Goal: Book appointment/travel/reservation

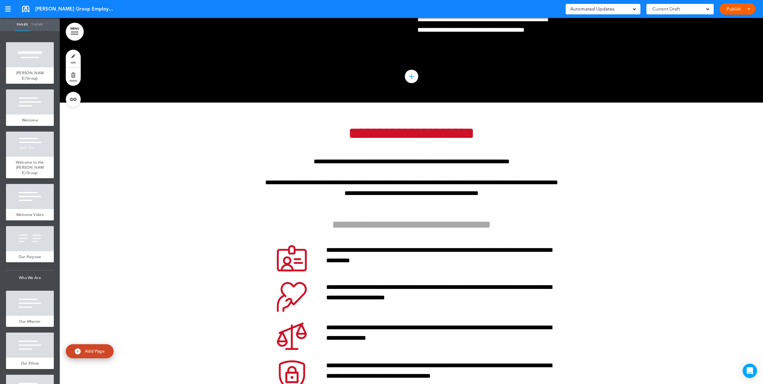
scroll to position [3319, 0]
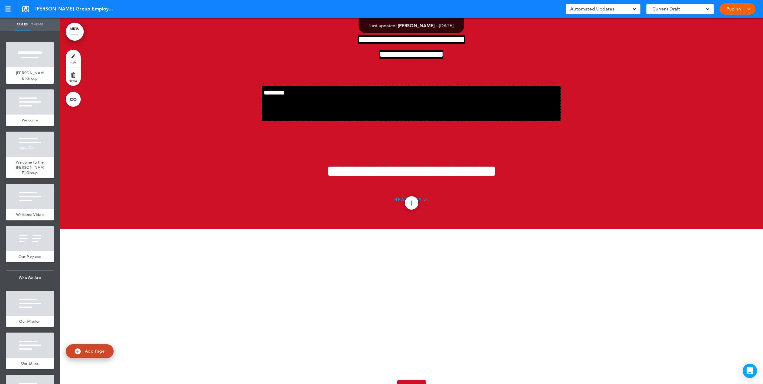
scroll to position [20087, 0]
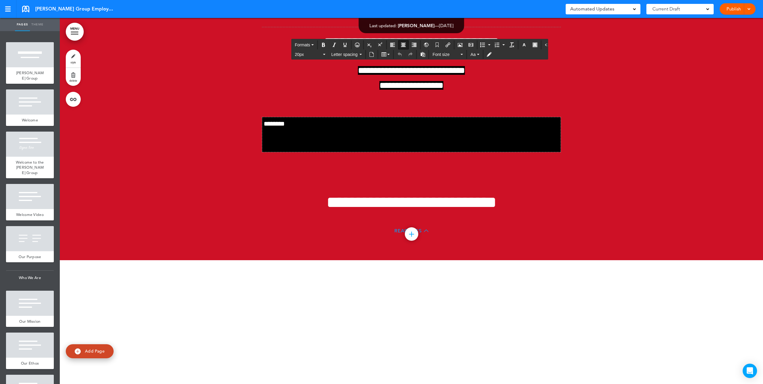
click at [475, 16] on p at bounding box center [411, 11] width 299 height 10
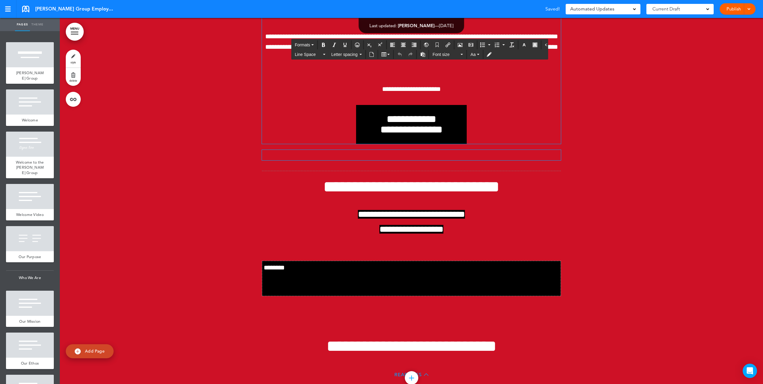
scroll to position [19878, 0]
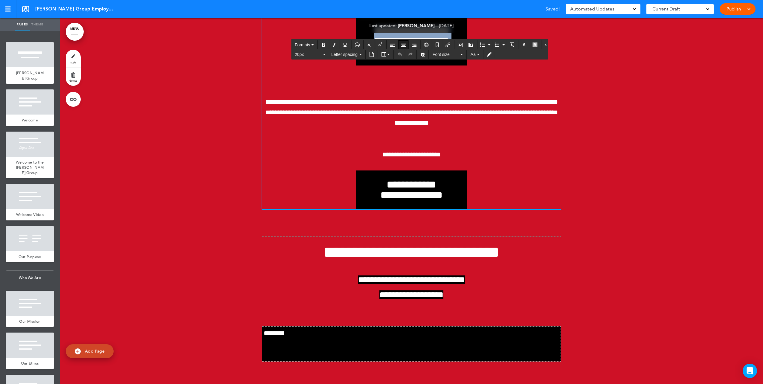
drag, startPoint x: 369, startPoint y: 189, endPoint x: 445, endPoint y: 211, distance: 79.2
click at [445, 56] on span "**********" at bounding box center [411, 40] width 75 height 31
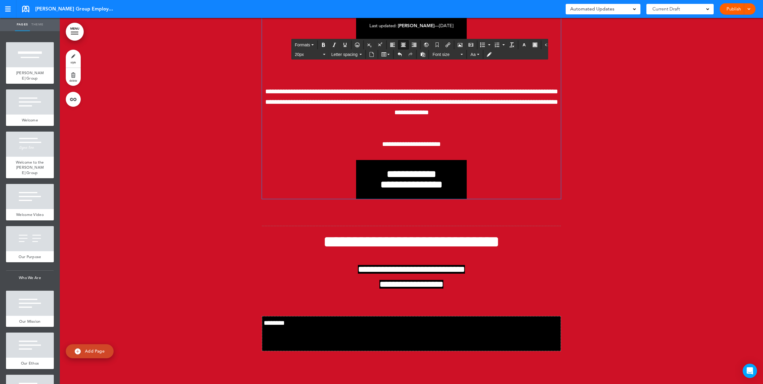
drag, startPoint x: 458, startPoint y: 212, endPoint x: 471, endPoint y: 214, distance: 14.0
click at [459, 55] on div at bounding box center [411, 35] width 111 height 39
click at [470, 199] on div "**********" at bounding box center [411, 81] width 299 height 235
drag, startPoint x: 468, startPoint y: 217, endPoint x: 356, endPoint y: 187, distance: 115.1
click at [356, 187] on div "**********" at bounding box center [411, 81] width 299 height 235
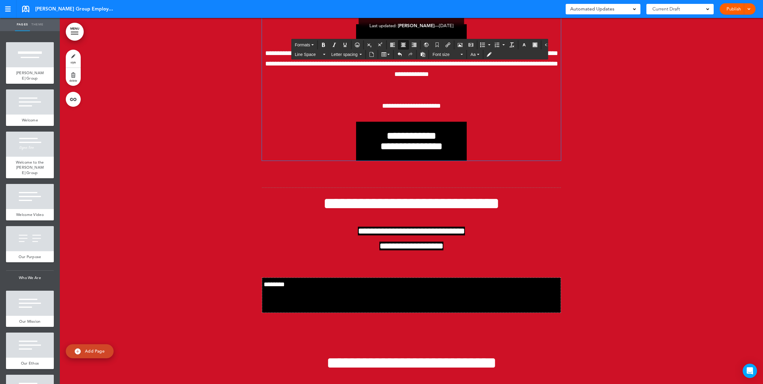
scroll to position [19848, 0]
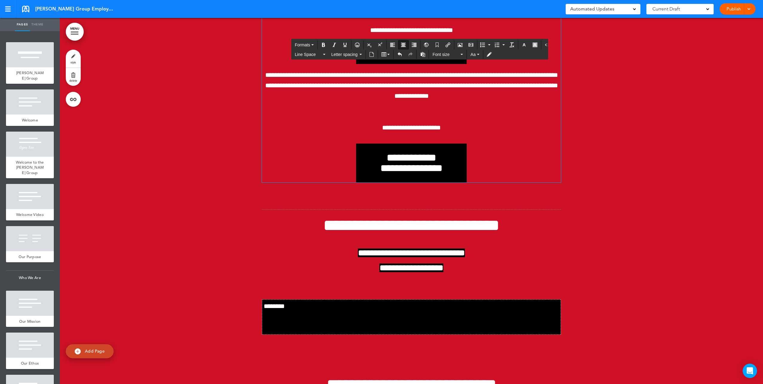
click at [375, 182] on div "**********" at bounding box center [411, 88] width 299 height 189
drag, startPoint x: 464, startPoint y: 216, endPoint x: 331, endPoint y: 216, distance: 132.8
click at [331, 64] on div at bounding box center [411, 55] width 299 height 18
drag, startPoint x: 383, startPoint y: 215, endPoint x: 360, endPoint y: 217, distance: 22.9
click at [360, 64] on div at bounding box center [411, 55] width 111 height 18
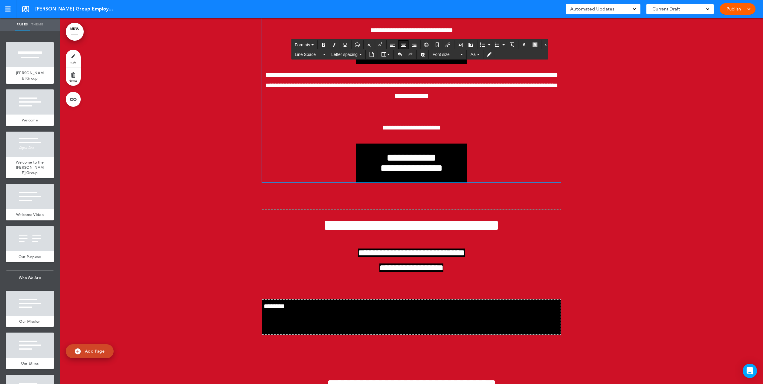
drag, startPoint x: 359, startPoint y: 217, endPoint x: 408, endPoint y: 214, distance: 48.5
click at [408, 64] on div at bounding box center [411, 55] width 111 height 18
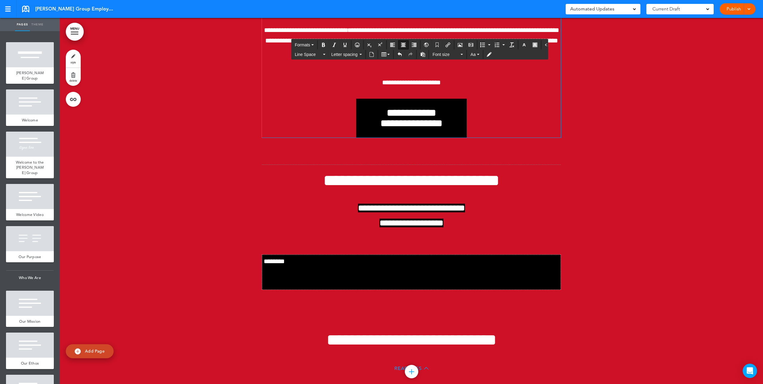
scroll to position [19818, 0]
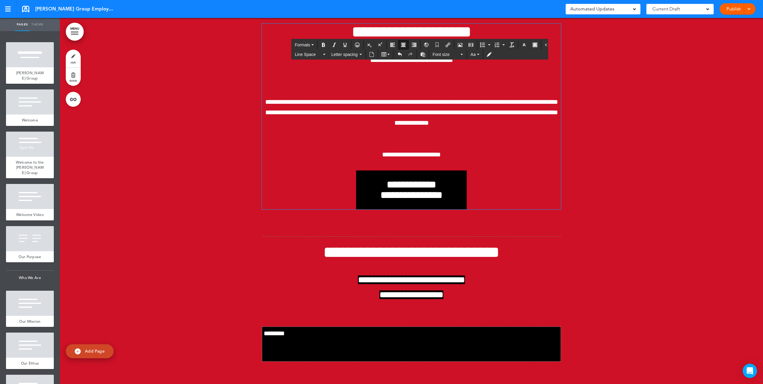
click at [453, 63] on span "**********" at bounding box center [411, 60] width 83 height 7
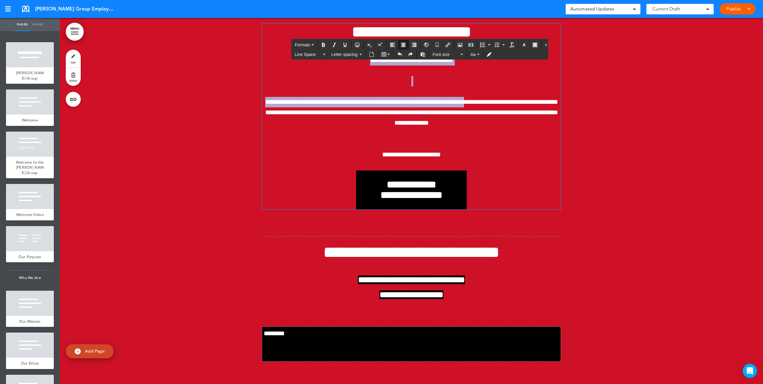
drag, startPoint x: 313, startPoint y: 222, endPoint x: 483, endPoint y: 249, distance: 171.8
click at [483, 210] on div "**********" at bounding box center [411, 117] width 299 height 186
click at [493, 86] on p at bounding box center [411, 81] width 299 height 10
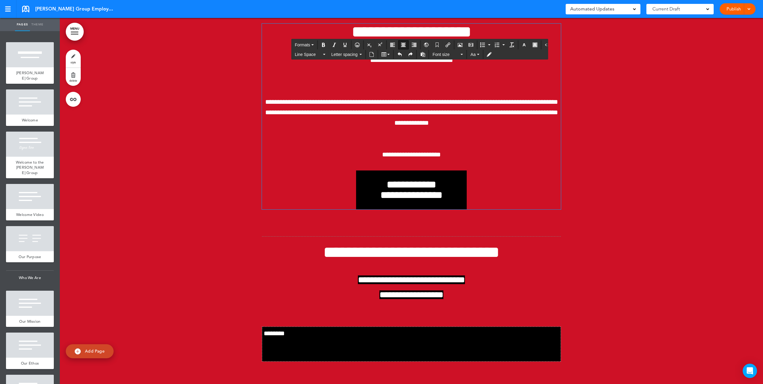
drag, startPoint x: 497, startPoint y: 239, endPoint x: 383, endPoint y: 241, distance: 114.0
click at [383, 86] on p at bounding box center [411, 81] width 299 height 10
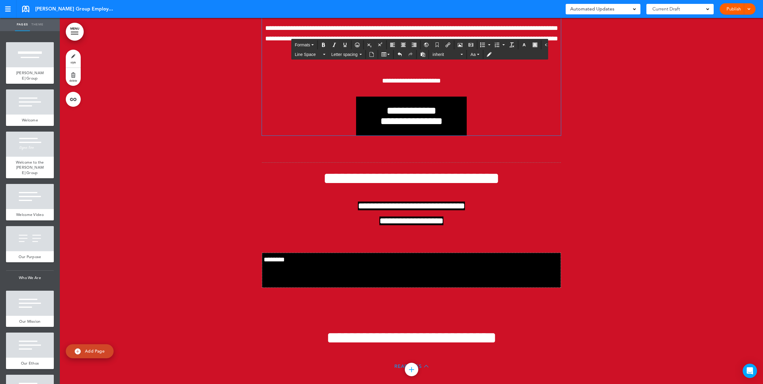
scroll to position [19938, 0]
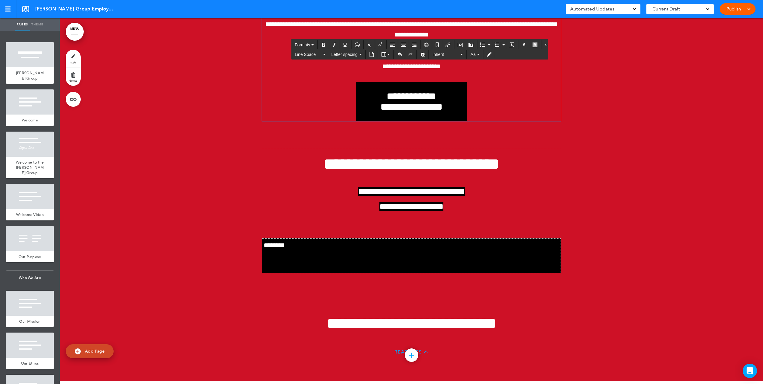
click at [419, 70] on span "**********" at bounding box center [411, 66] width 59 height 7
drag, startPoint x: 455, startPoint y: 142, endPoint x: 365, endPoint y: 123, distance: 91.8
click at [322, 44] on icon "Bold" at bounding box center [323, 44] width 5 height 5
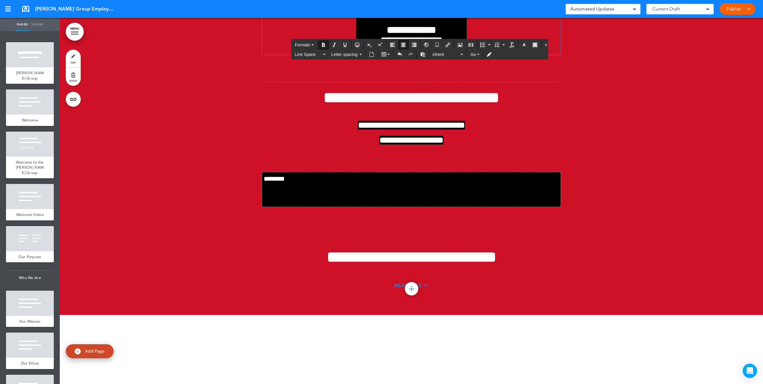
scroll to position [20057, 0]
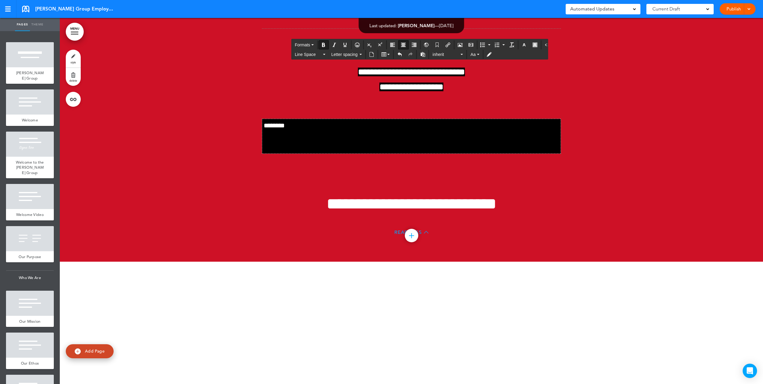
drag, startPoint x: 462, startPoint y: 154, endPoint x: 355, endPoint y: 135, distance: 108.7
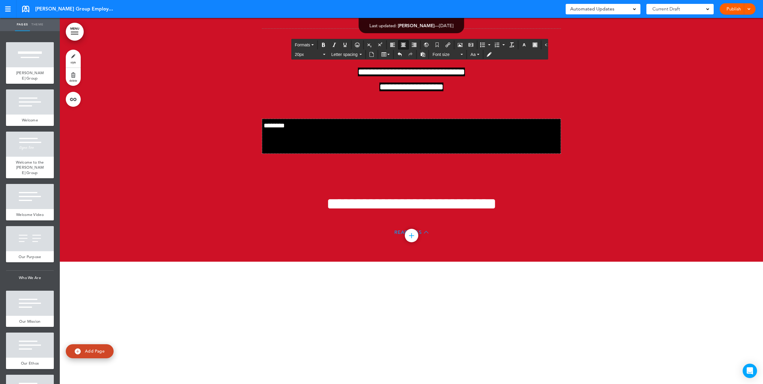
drag, startPoint x: 483, startPoint y: 158, endPoint x: 291, endPoint y: 136, distance: 192.7
drag, startPoint x: 357, startPoint y: 129, endPoint x: 419, endPoint y: 161, distance: 69.3
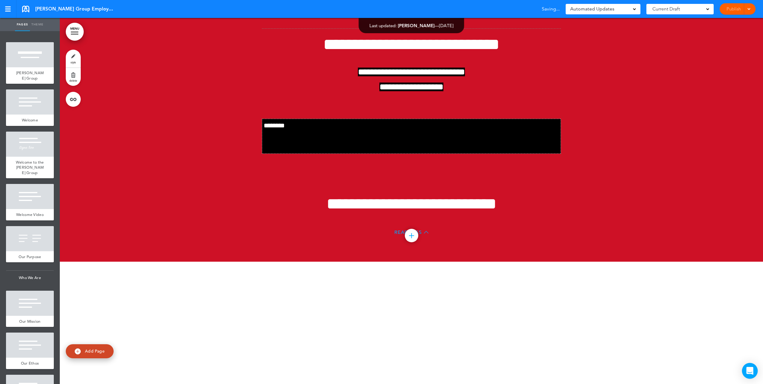
click at [750, 374] on div "Open Intercom Messenger" at bounding box center [750, 371] width 16 height 16
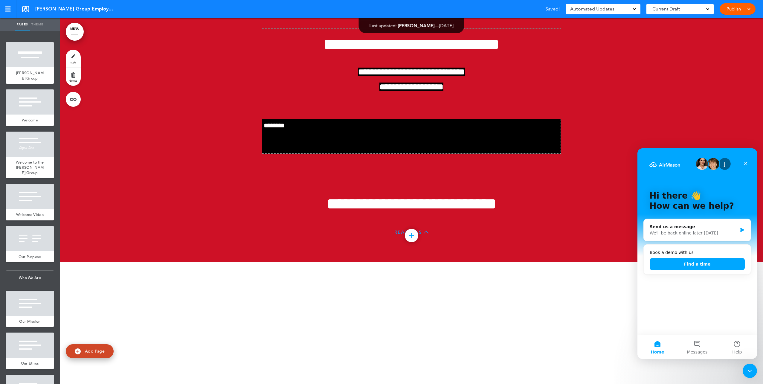
scroll to position [0, 0]
click at [713, 264] on button "Find a time" at bounding box center [697, 264] width 95 height 12
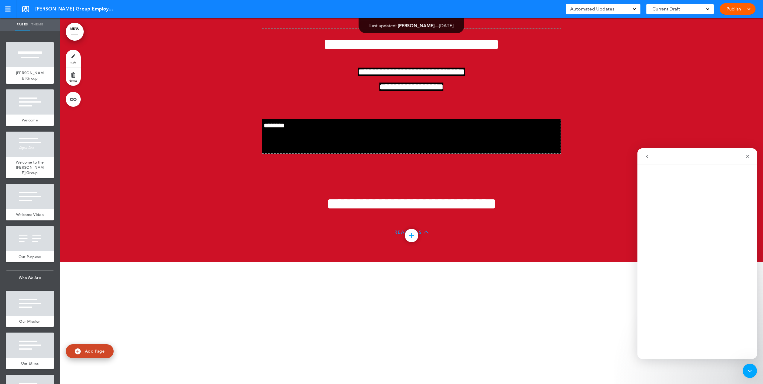
drag, startPoint x: 742, startPoint y: 155, endPoint x: 736, endPoint y: 155, distance: 6.6
click at [742, 155] on div "Intercom messenger" at bounding box center [727, 156] width 54 height 11
click at [440, 36] on div at bounding box center [411, 31] width 299 height 7
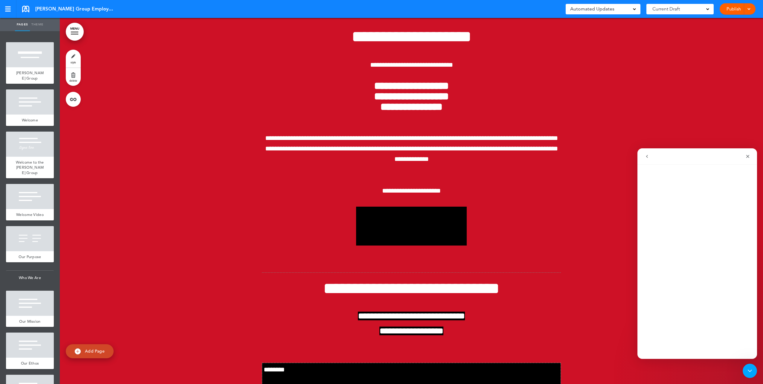
scroll to position [19848, 0]
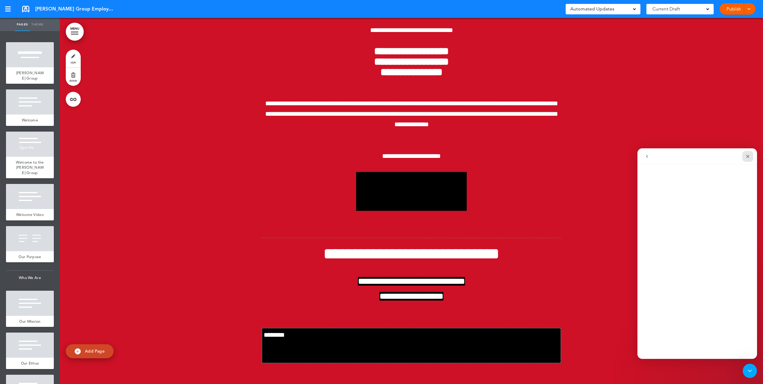
click at [748, 156] on icon "Close" at bounding box center [747, 156] width 3 height 3
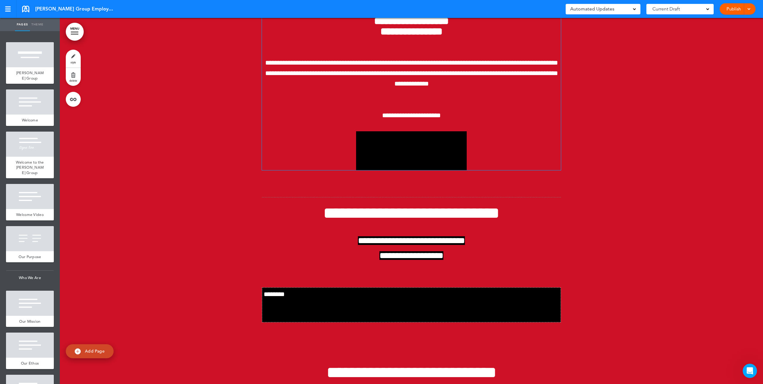
scroll to position [19938, 0]
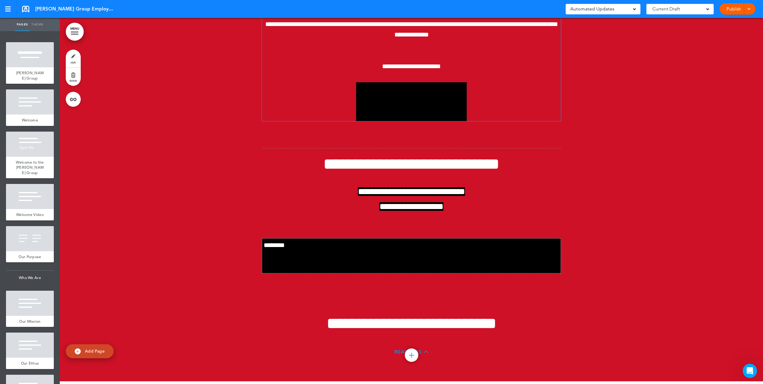
click at [410, 121] on div at bounding box center [411, 101] width 111 height 39
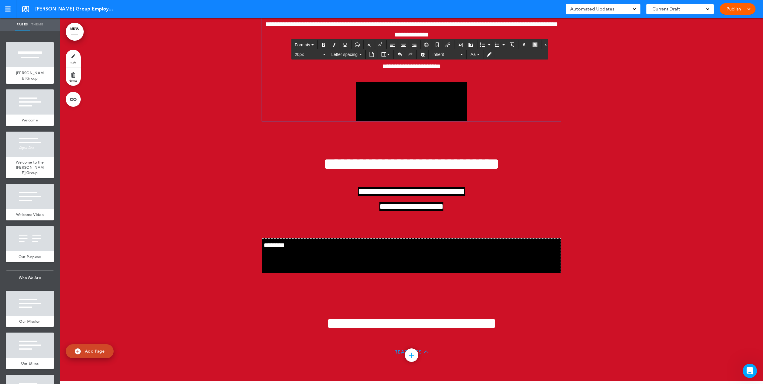
drag, startPoint x: 461, startPoint y: 264, endPoint x: 401, endPoint y: 266, distance: 60.4
click at [379, 121] on div at bounding box center [411, 101] width 299 height 39
click at [552, 121] on div at bounding box center [411, 101] width 299 height 39
drag, startPoint x: 552, startPoint y: 280, endPoint x: 426, endPoint y: 249, distance: 130.0
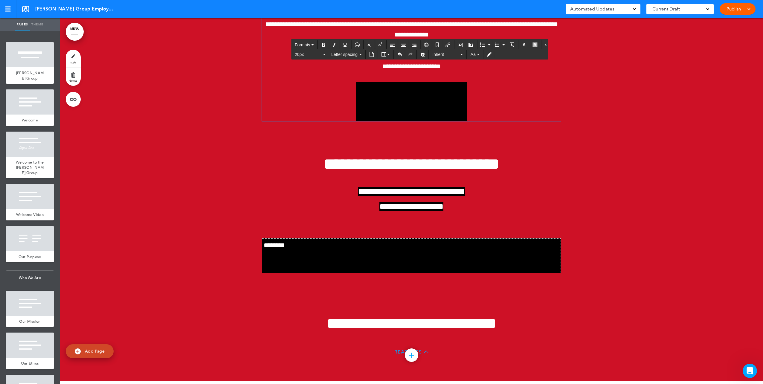
click at [548, 283] on div "**********" at bounding box center [411, 132] width 299 height 500
drag, startPoint x: 417, startPoint y: 253, endPoint x: 417, endPoint y: 278, distance: 25.4
click at [417, 121] on div at bounding box center [411, 101] width 111 height 39
click at [416, 121] on div at bounding box center [411, 101] width 111 height 39
click at [439, 121] on div at bounding box center [411, 101] width 111 height 39
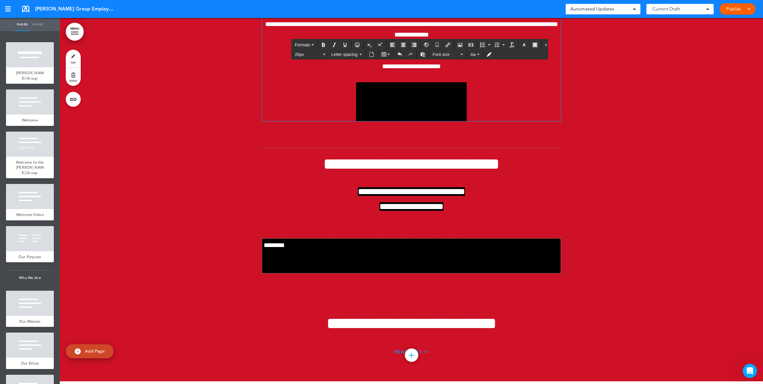
drag, startPoint x: 439, startPoint y: 270, endPoint x: 347, endPoint y: 265, distance: 92.2
click at [347, 121] on div at bounding box center [411, 101] width 299 height 39
click at [345, 121] on div at bounding box center [411, 101] width 299 height 39
click at [356, 121] on div at bounding box center [411, 101] width 111 height 39
click at [391, 121] on div at bounding box center [411, 101] width 111 height 39
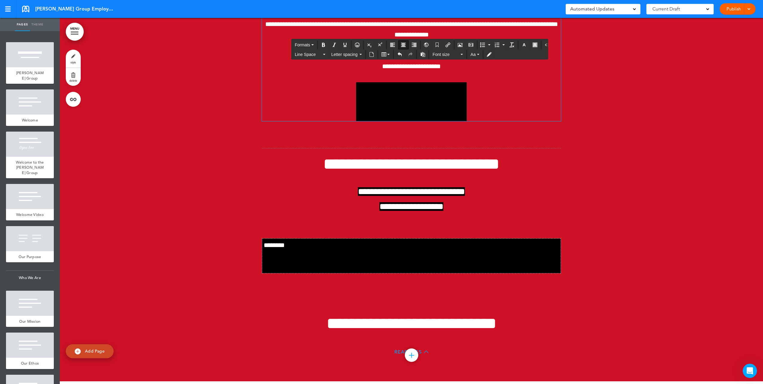
click at [423, 121] on div at bounding box center [411, 101] width 111 height 39
drag, startPoint x: 423, startPoint y: 266, endPoint x: 429, endPoint y: 295, distance: 29.3
click at [429, 297] on div "**********" at bounding box center [411, 132] width 299 height 500
click at [464, 121] on div at bounding box center [411, 101] width 299 height 39
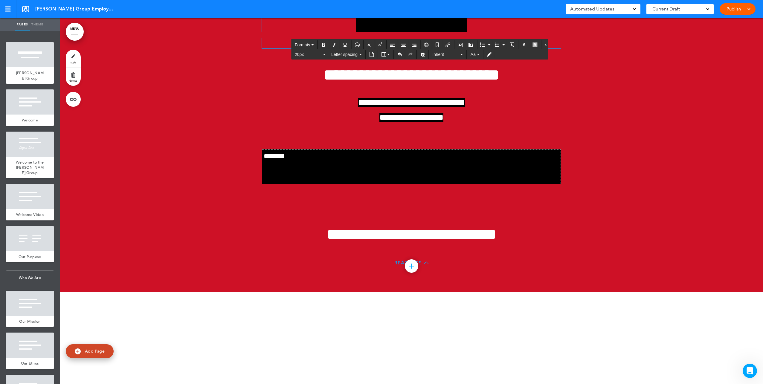
scroll to position [20028, 0]
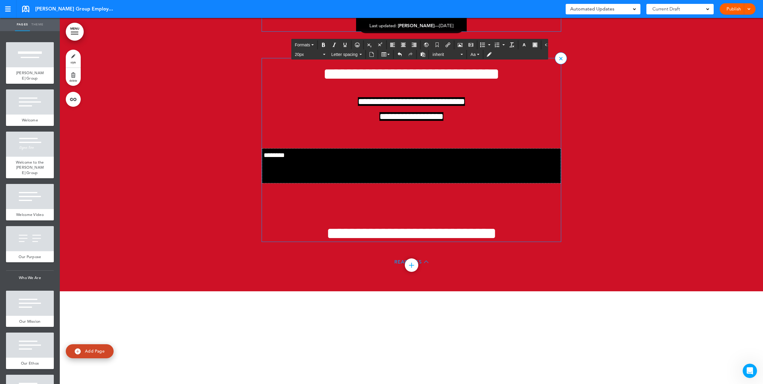
click at [400, 242] on div "**********" at bounding box center [411, 154] width 299 height 176
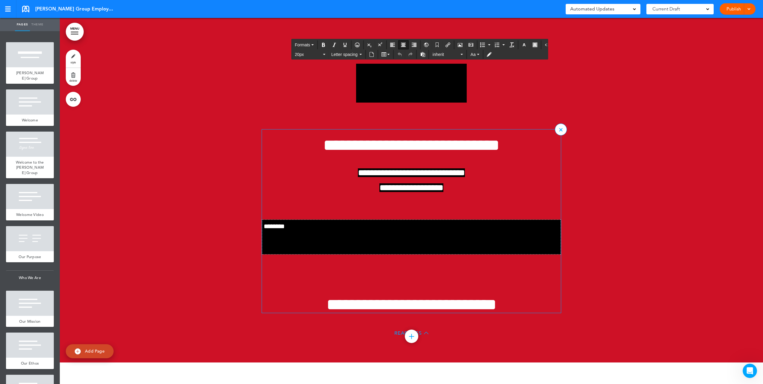
scroll to position [20087, 0]
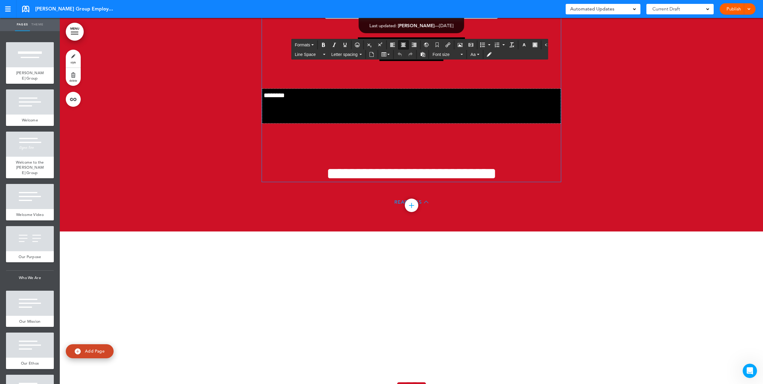
click at [386, 134] on p at bounding box center [411, 129] width 299 height 10
click at [354, 111] on p at bounding box center [411, 106] width 295 height 10
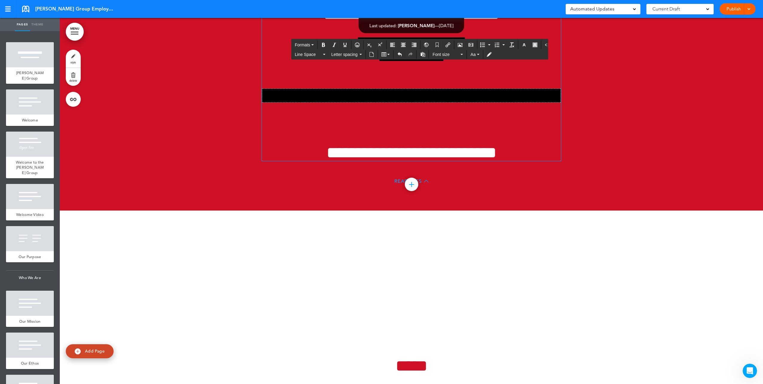
drag, startPoint x: 355, startPoint y: 287, endPoint x: 347, endPoint y: 267, distance: 21.5
click at [355, 134] on p at bounding box center [411, 129] width 299 height 10
click at [344, 103] on td at bounding box center [411, 96] width 299 height 14
